Goal: Task Accomplishment & Management: Manage account settings

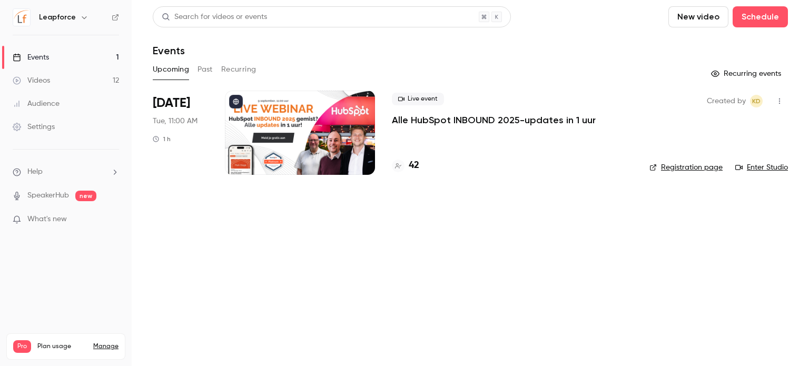
click at [288, 144] on div at bounding box center [300, 133] width 150 height 84
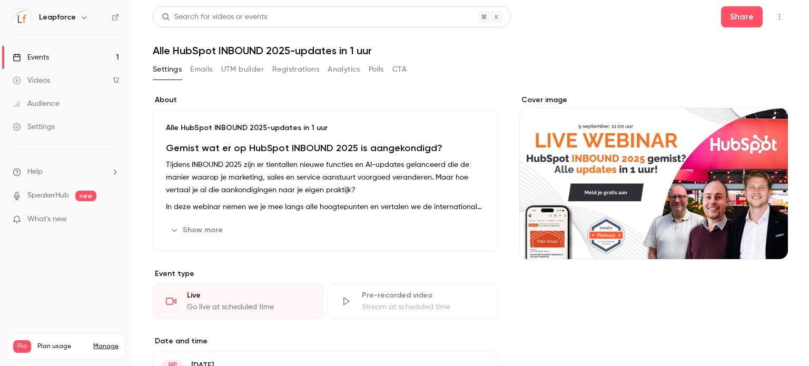
click at [205, 70] on button "Emails" at bounding box center [201, 69] width 22 height 17
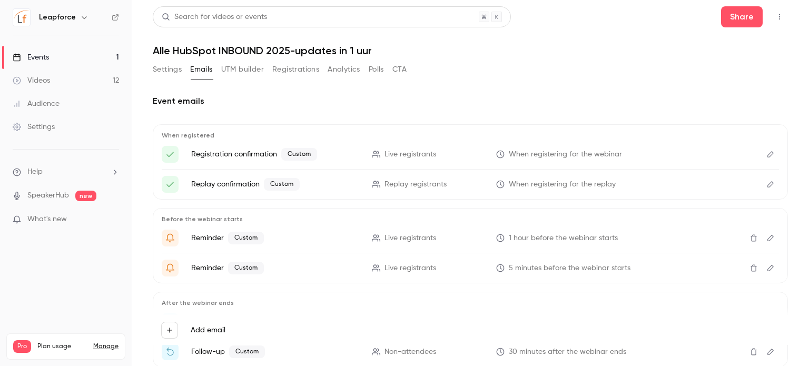
click at [771, 150] on div "When registered Registration confirmation Custom Live registrants When register…" at bounding box center [470, 161] width 635 height 75
click at [766, 151] on button "Edit" at bounding box center [770, 154] width 17 height 17
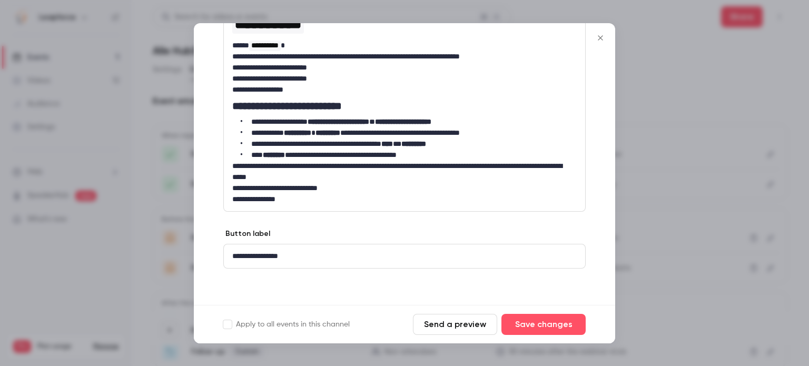
scroll to position [172, 0]
click at [665, 164] on div at bounding box center [404, 183] width 809 height 366
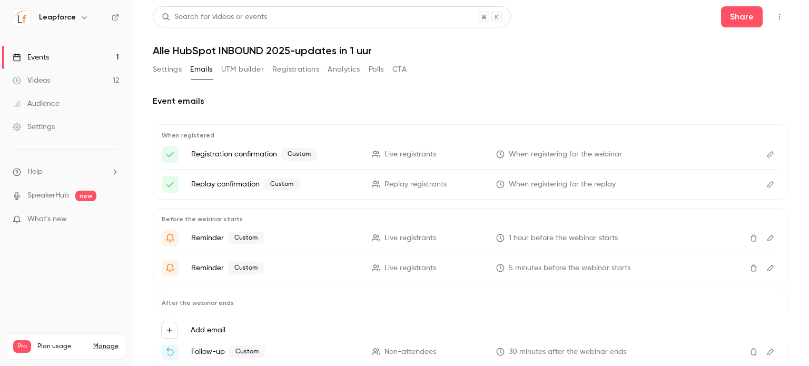
click at [766, 154] on icon "Edit" at bounding box center [770, 154] width 8 height 7
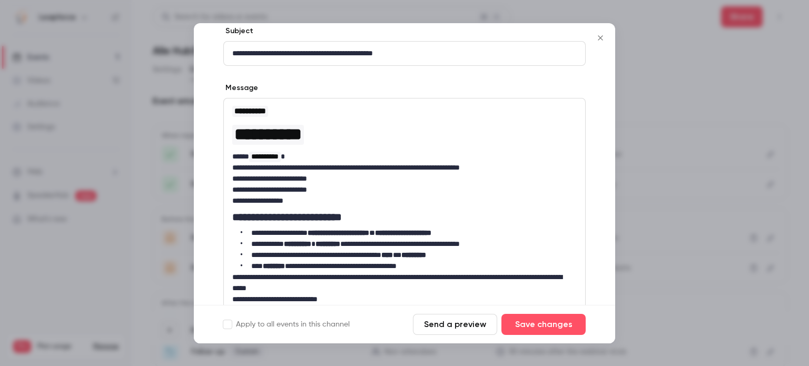
scroll to position [105, 0]
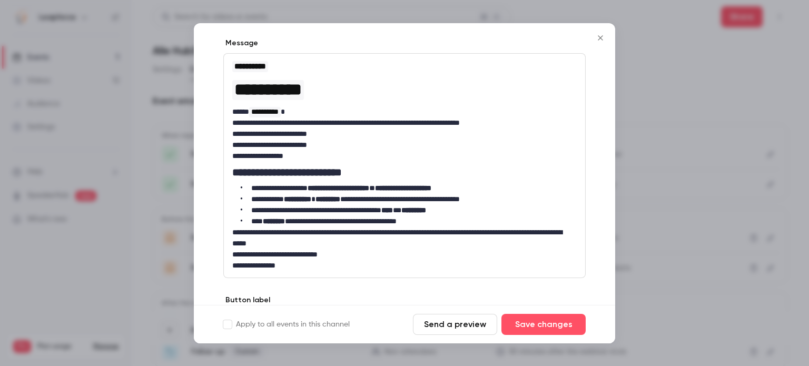
click at [689, 195] on div at bounding box center [404, 183] width 809 height 366
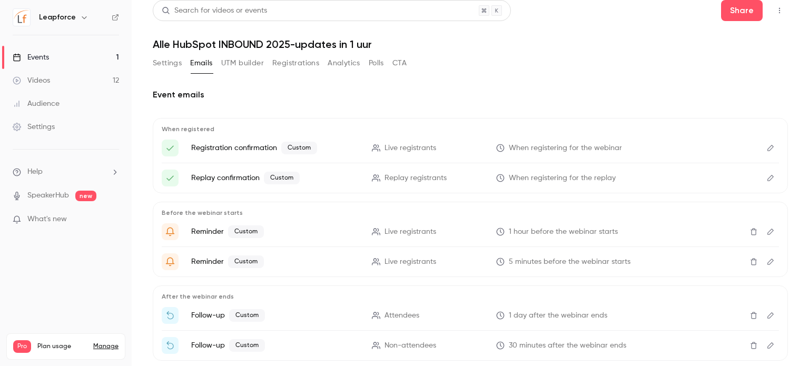
scroll to position [59, 0]
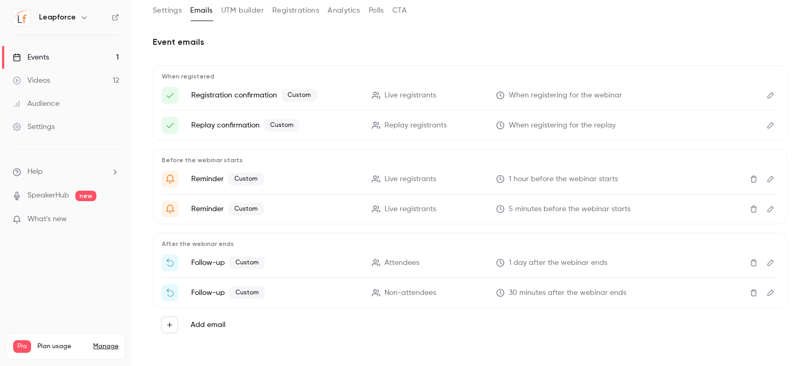
click at [762, 176] on button "Edit" at bounding box center [770, 179] width 17 height 17
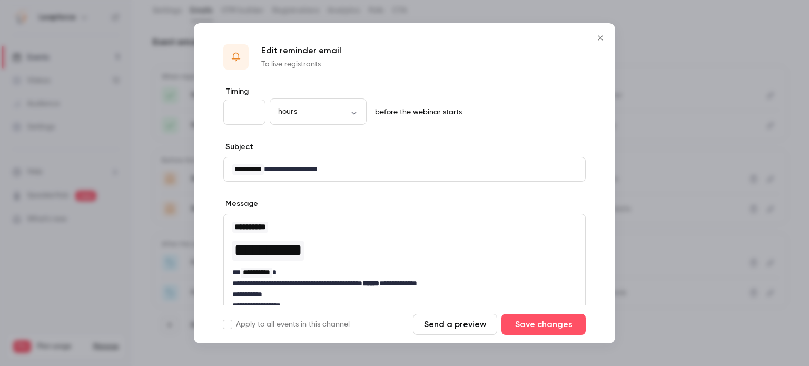
scroll to position [105, 0]
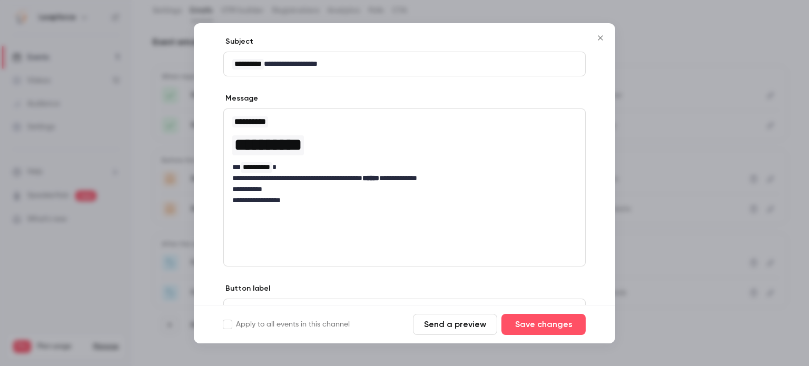
click at [714, 184] on div at bounding box center [404, 183] width 809 height 366
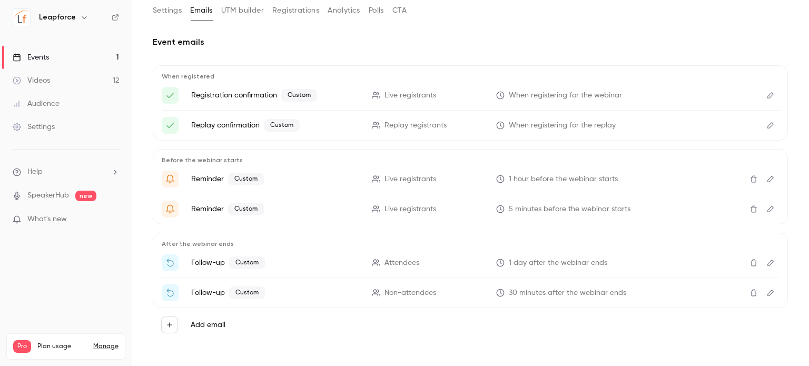
click at [775, 213] on div "Before the webinar starts Reminder Custom Live registrants 1 hour before the we…" at bounding box center [470, 186] width 635 height 75
click at [767, 206] on icon "Edit" at bounding box center [770, 209] width 6 height 6
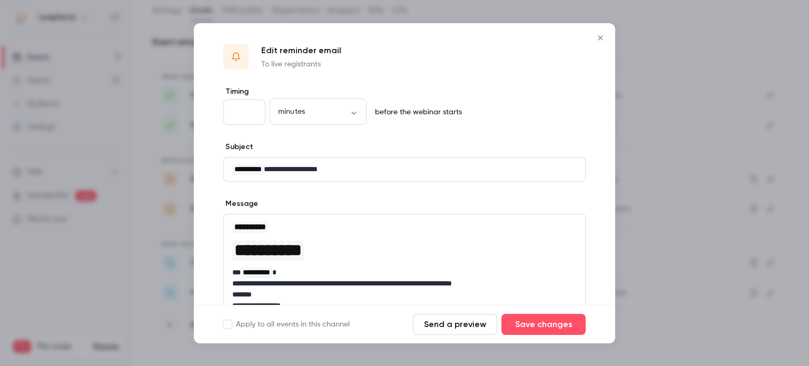
scroll to position [53, 0]
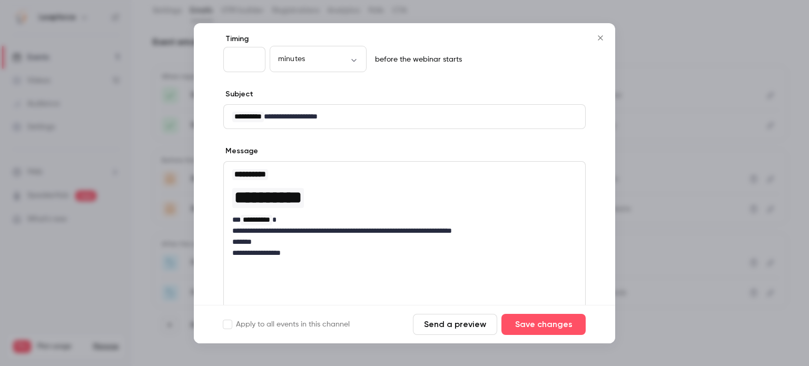
click at [718, 169] on div at bounding box center [404, 183] width 809 height 366
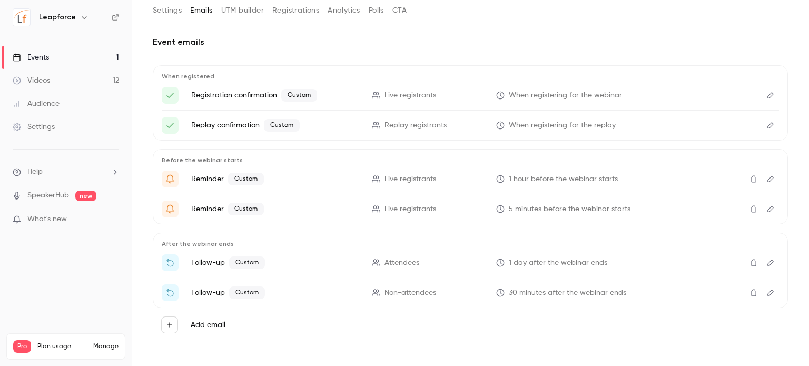
click at [767, 176] on icon "Edit" at bounding box center [770, 179] width 6 height 6
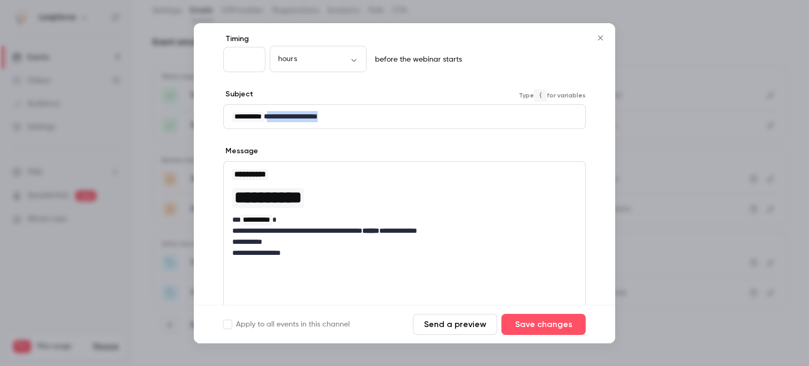
drag, startPoint x: 374, startPoint y: 121, endPoint x: 278, endPoint y: 117, distance: 96.4
click at [278, 117] on p "**********" at bounding box center [400, 116] width 336 height 11
click at [554, 324] on button "Save changes" at bounding box center [543, 324] width 84 height 21
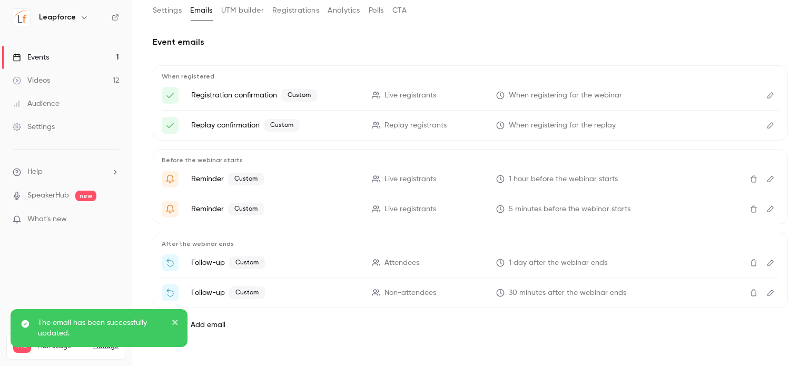
click at [766, 205] on button "Edit" at bounding box center [770, 209] width 17 height 17
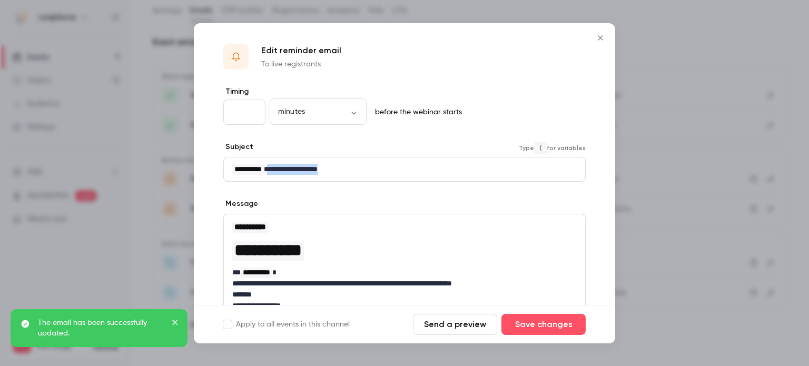
drag, startPoint x: 350, startPoint y: 170, endPoint x: 278, endPoint y: 178, distance: 72.7
click at [278, 178] on div "**********" at bounding box center [404, 169] width 361 height 24
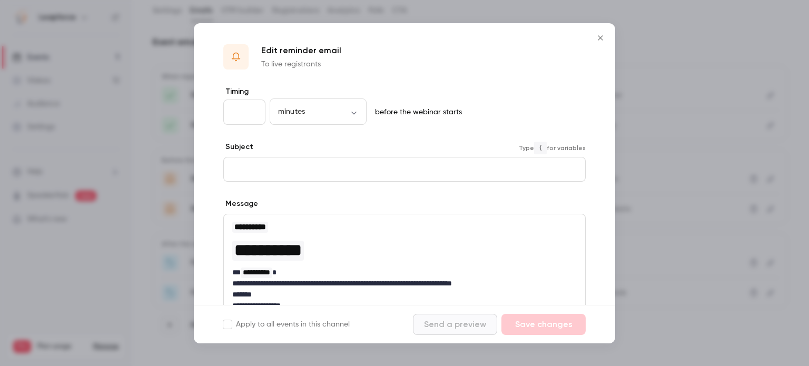
scroll to position [0, 0]
click at [277, 172] on p "editor" at bounding box center [400, 169] width 336 height 11
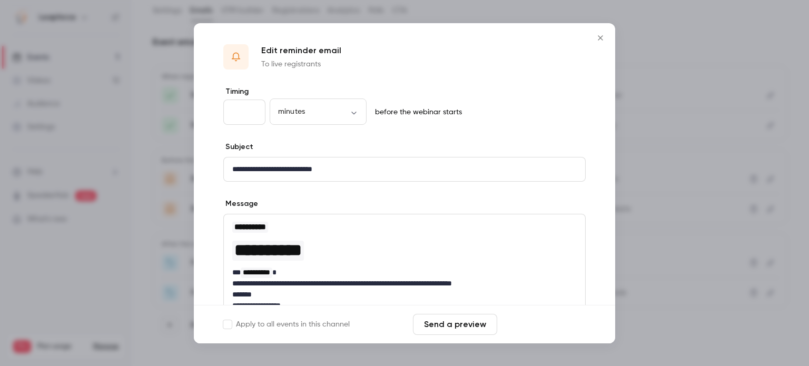
click at [537, 327] on button "Save changes" at bounding box center [543, 324] width 84 height 21
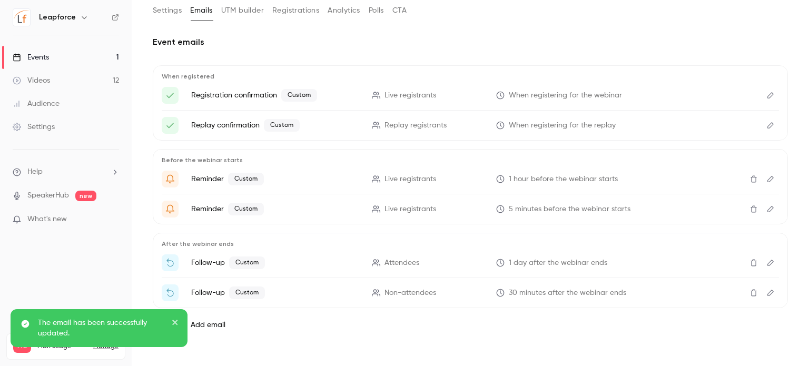
scroll to position [61, 0]
click at [766, 261] on icon "Edit" at bounding box center [770, 260] width 8 height 7
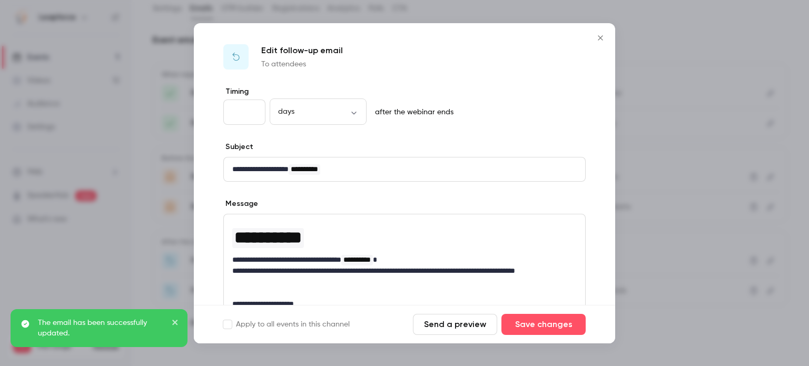
scroll to position [53, 0]
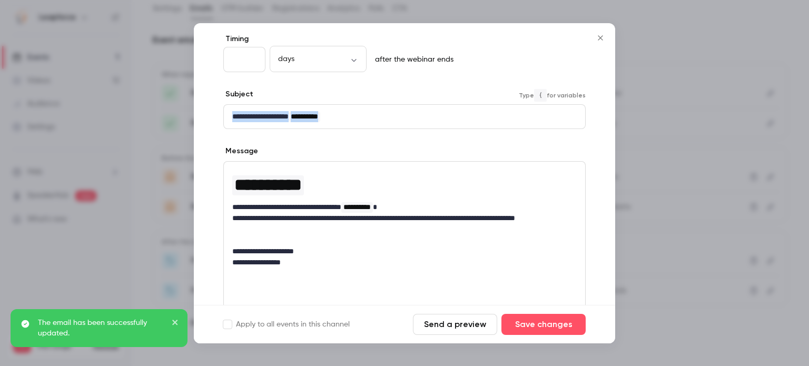
drag, startPoint x: 366, startPoint y: 114, endPoint x: 210, endPoint y: 113, distance: 155.8
click at [210, 113] on div "**********" at bounding box center [404, 224] width 421 height 380
click at [271, 116] on p "**********" at bounding box center [400, 116] width 336 height 11
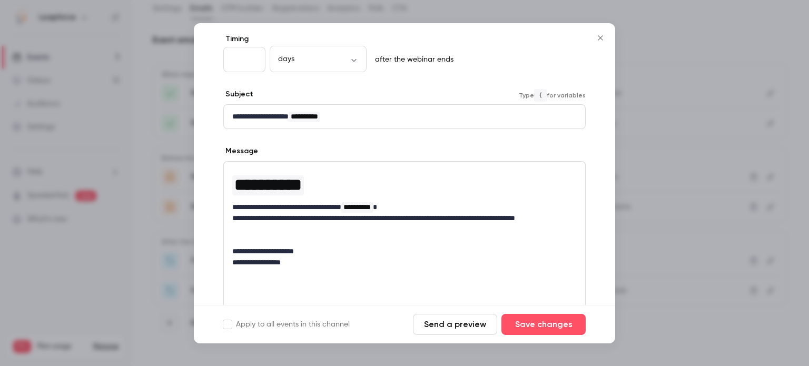
click at [399, 109] on div "**********" at bounding box center [404, 117] width 361 height 24
drag, startPoint x: 399, startPoint y: 109, endPoint x: 175, endPoint y: 110, distance: 223.2
click at [175, 110] on div "**********" at bounding box center [404, 183] width 809 height 366
click at [560, 322] on button "Save changes" at bounding box center [543, 324] width 84 height 21
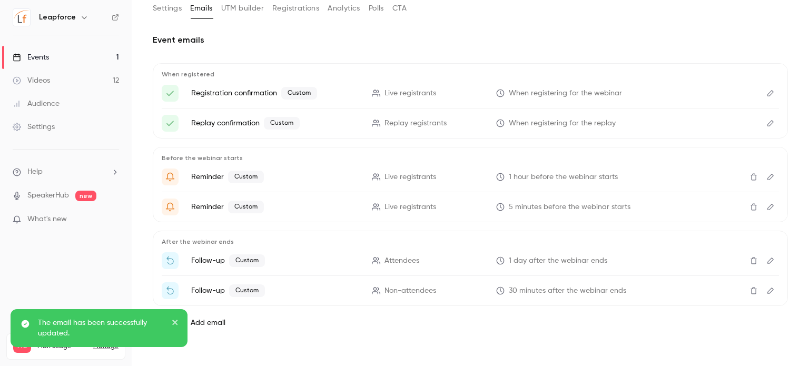
click at [767, 289] on icon "Edit" at bounding box center [770, 290] width 6 height 6
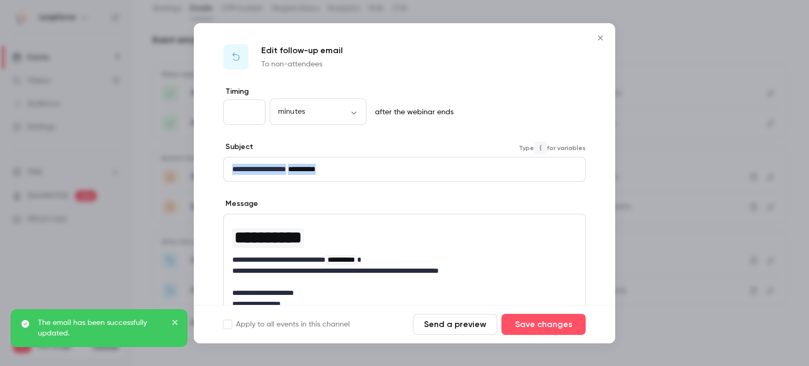
drag, startPoint x: 336, startPoint y: 166, endPoint x: 206, endPoint y: 164, distance: 130.0
click at [206, 164] on div "**********" at bounding box center [404, 276] width 421 height 380
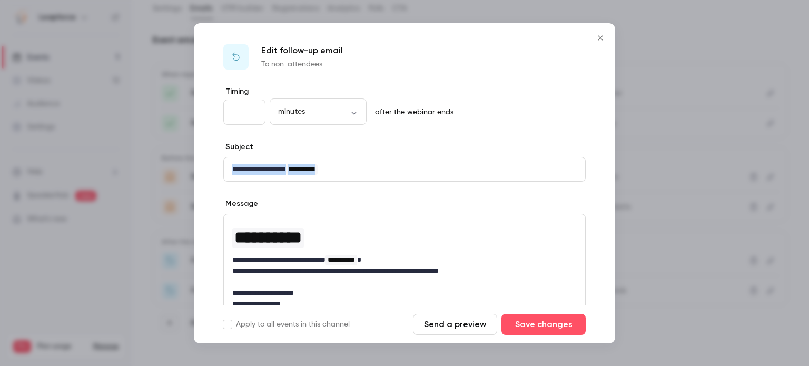
click at [598, 44] on button "Close" at bounding box center [600, 37] width 21 height 21
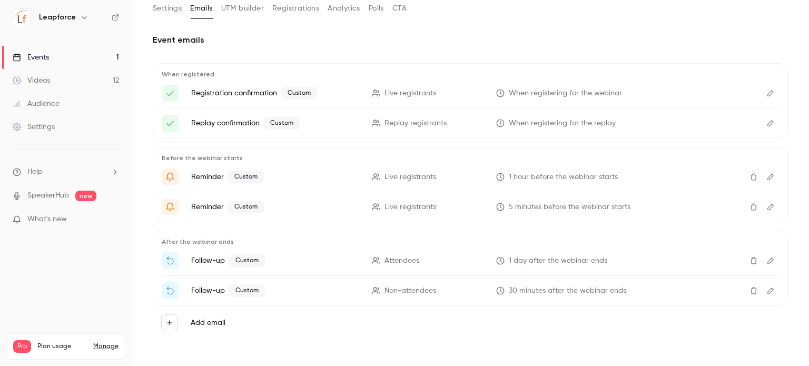
click at [766, 289] on icon "Edit" at bounding box center [770, 290] width 8 height 7
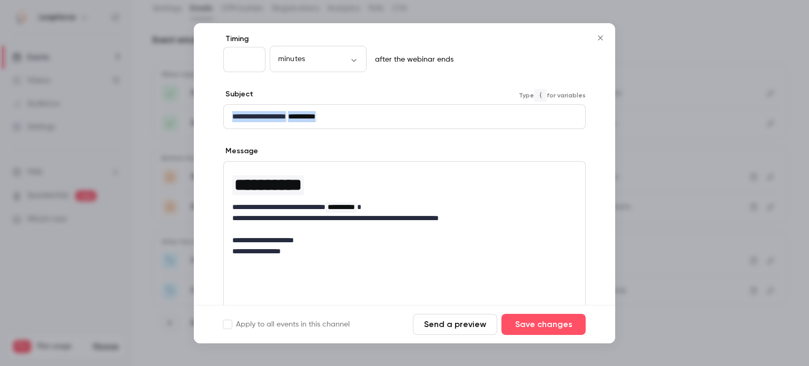
drag, startPoint x: 358, startPoint y: 115, endPoint x: 204, endPoint y: 113, distance: 153.7
click at [204, 113] on div "**********" at bounding box center [404, 224] width 421 height 380
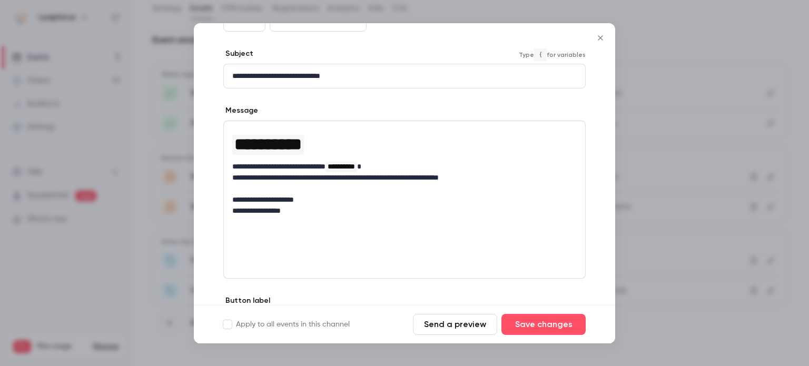
scroll to position [158, 0]
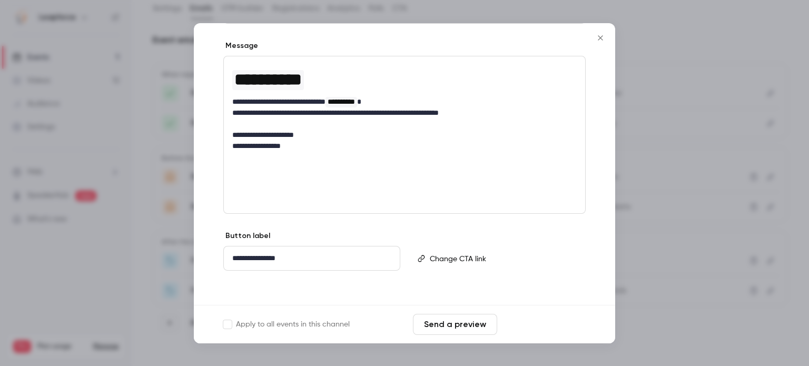
click at [564, 329] on button "Save changes" at bounding box center [543, 324] width 84 height 21
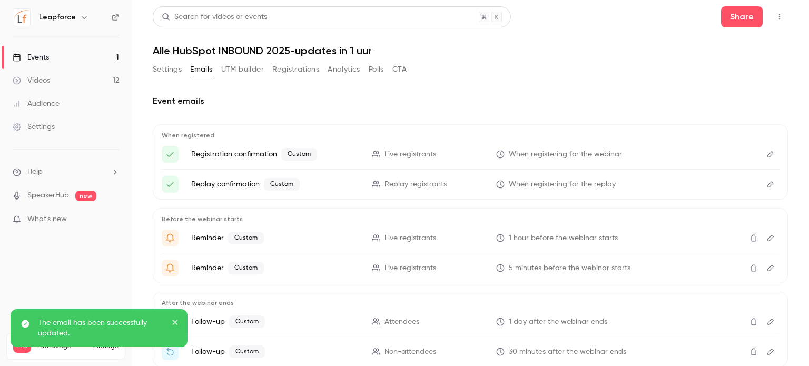
scroll to position [0, 0]
click at [79, 128] on link "Settings" at bounding box center [66, 126] width 132 height 23
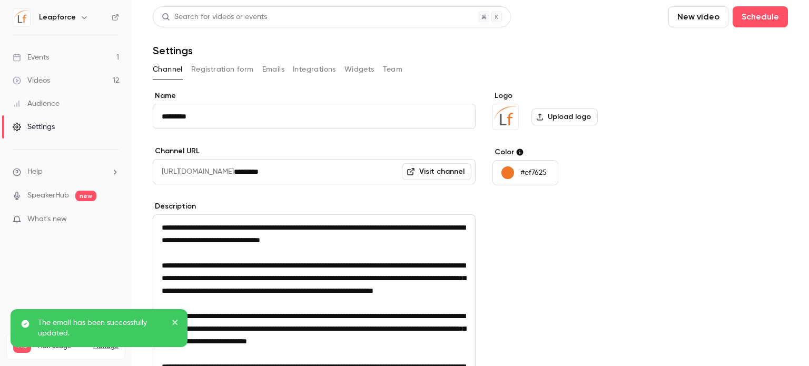
click at [238, 68] on button "Registration form" at bounding box center [222, 69] width 63 height 17
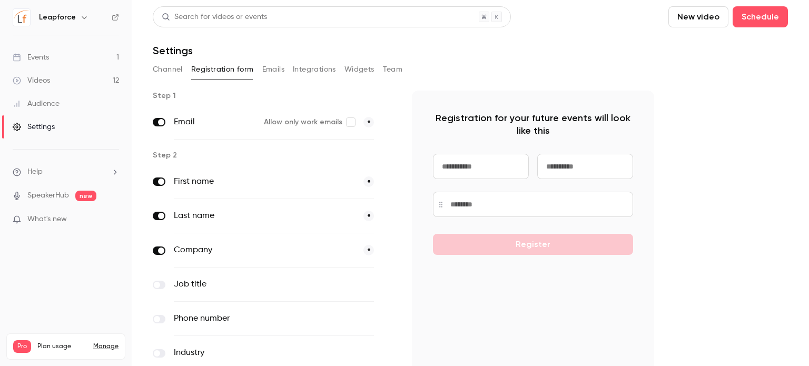
click at [271, 66] on button "Emails" at bounding box center [273, 69] width 22 height 17
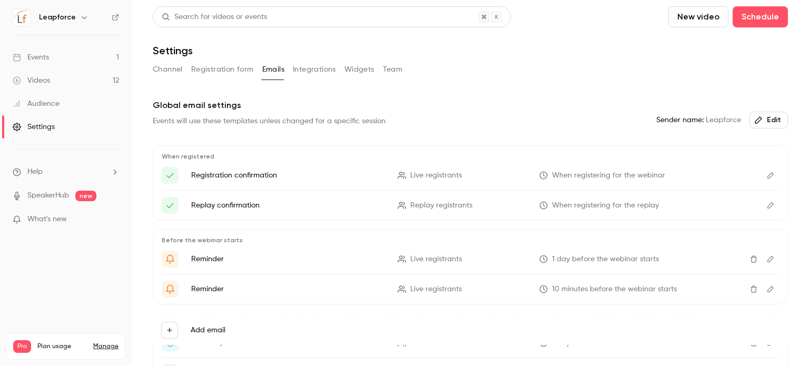
click at [308, 71] on button "Integrations" at bounding box center [314, 69] width 43 height 17
